Goal: Task Accomplishment & Management: Use online tool/utility

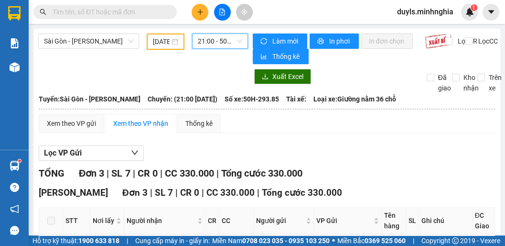
click at [217, 45] on span "21:00 - 50H-293.85" at bounding box center [220, 41] width 44 height 14
click at [221, 41] on span "21:00 - 50H-293.85" at bounding box center [220, 41] width 44 height 14
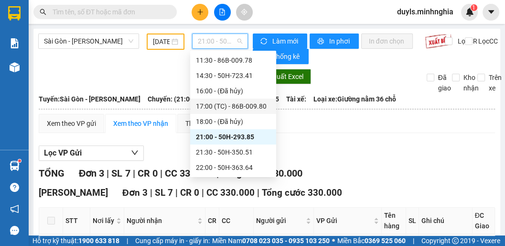
click at [225, 107] on div "17:00 (TC) - 86B-009.80" at bounding box center [233, 106] width 75 height 11
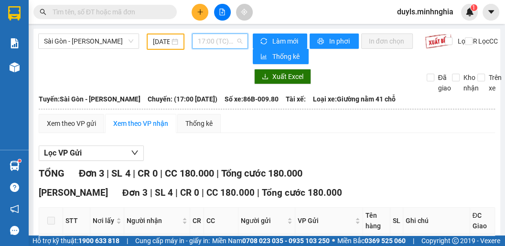
click at [207, 42] on span "17:00 (TC) - 86B-009.80" at bounding box center [220, 41] width 44 height 14
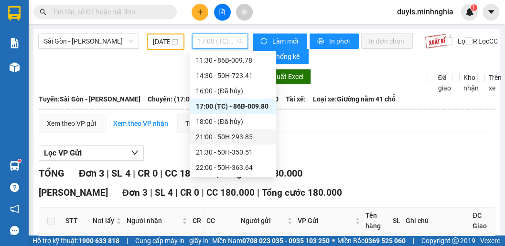
click at [228, 133] on div "21:00 - 50H-293.85" at bounding box center [233, 136] width 75 height 11
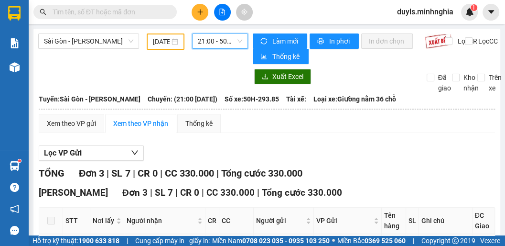
scroll to position [114, 0]
